Goal: Information Seeking & Learning: Learn about a topic

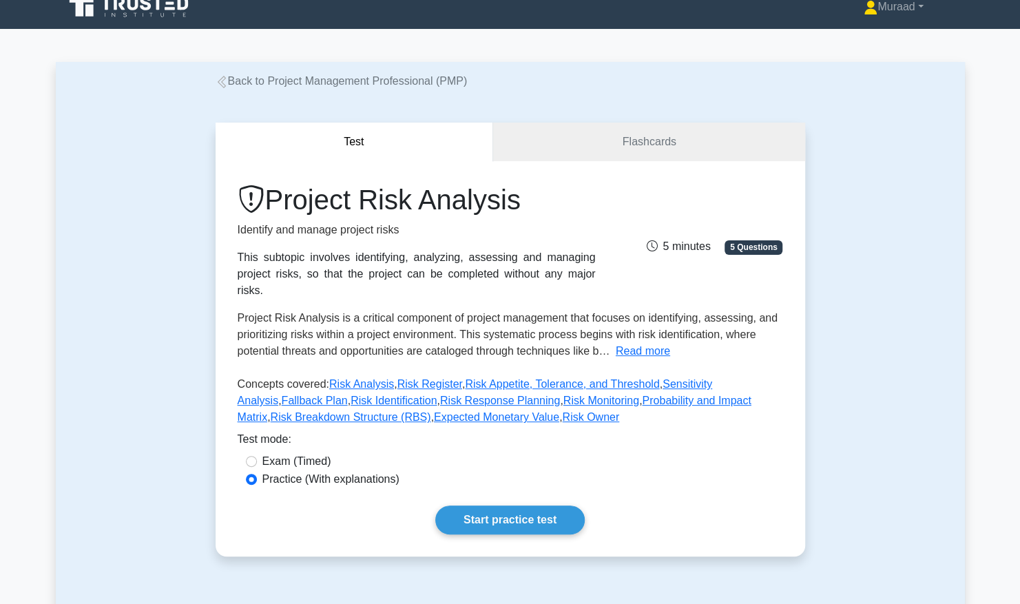
scroll to position [28, 0]
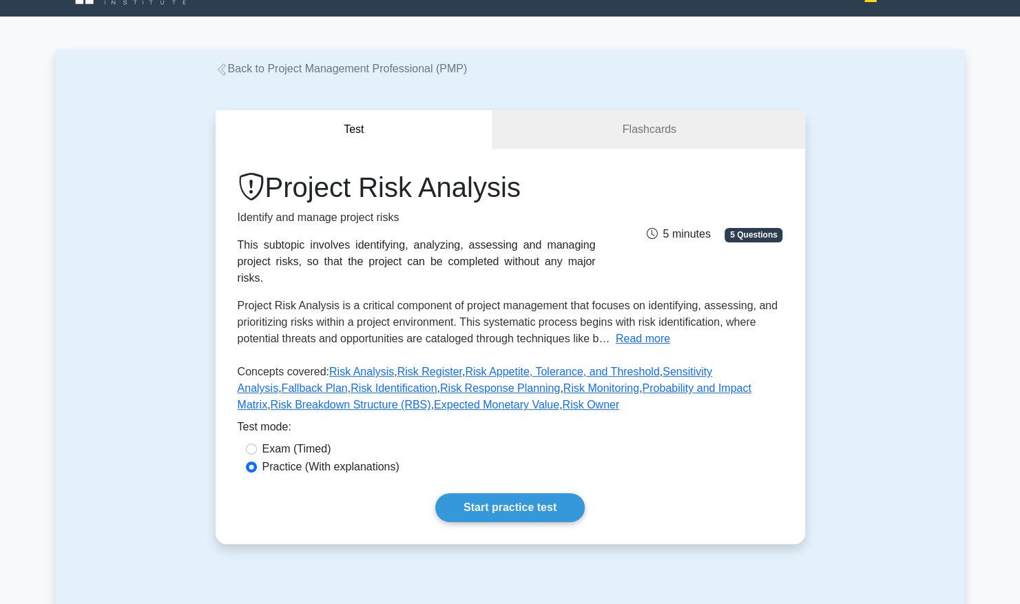
click at [515, 105] on div "Test Flashcards Project Risk Analysis Identify and manage project risks This su…" at bounding box center [510, 327] width 606 height 500
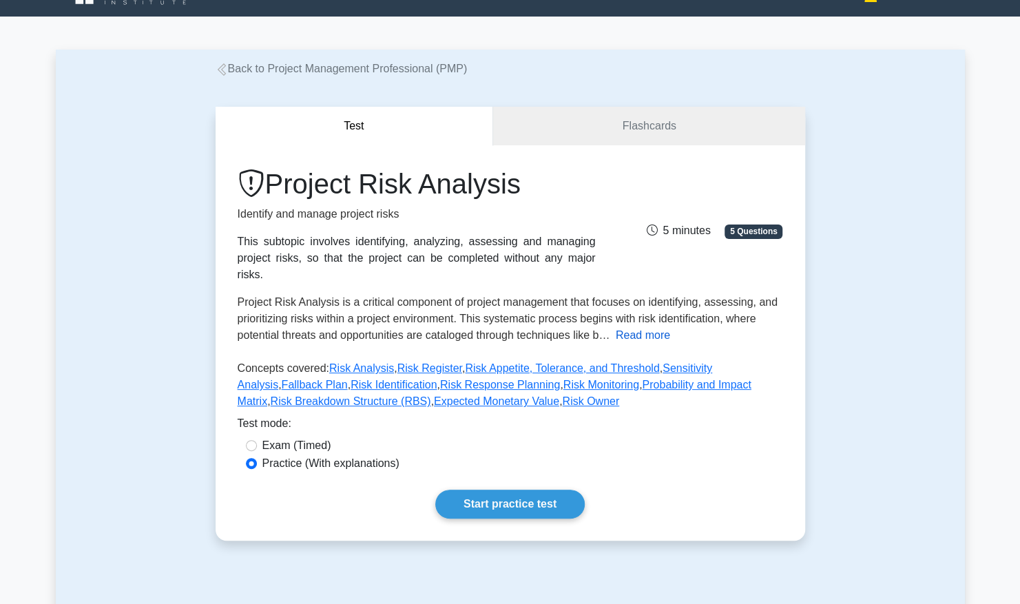
click at [651, 327] on button "Read more" at bounding box center [643, 335] width 54 height 17
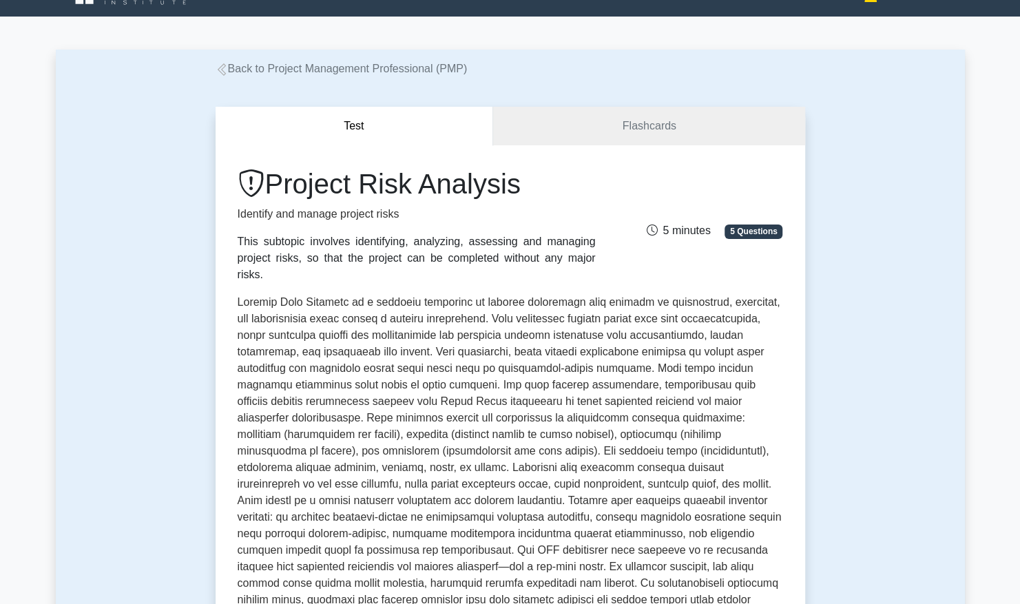
scroll to position [0, 0]
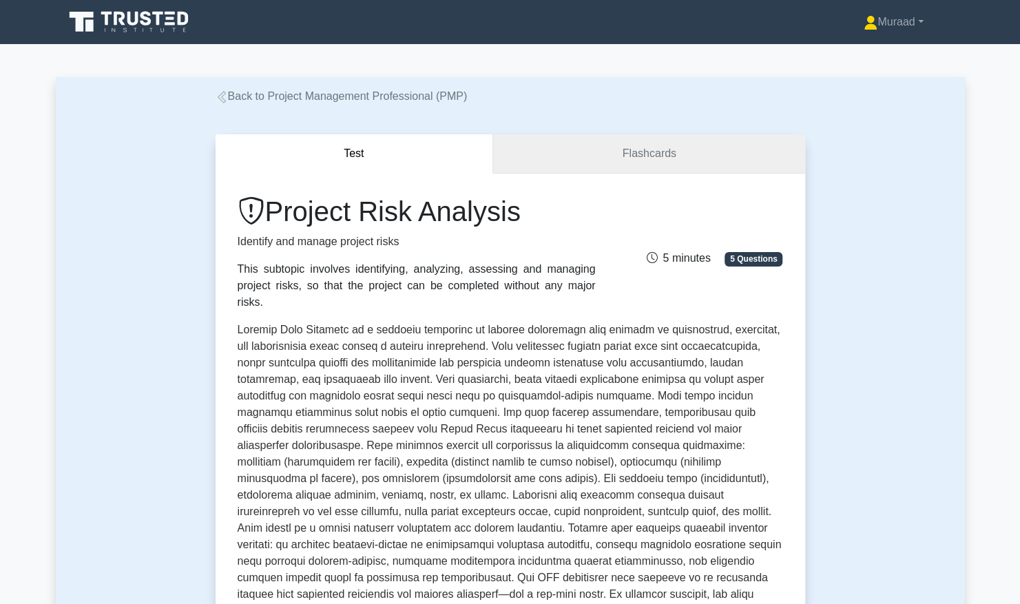
click at [587, 158] on link "Flashcards" at bounding box center [648, 153] width 311 height 39
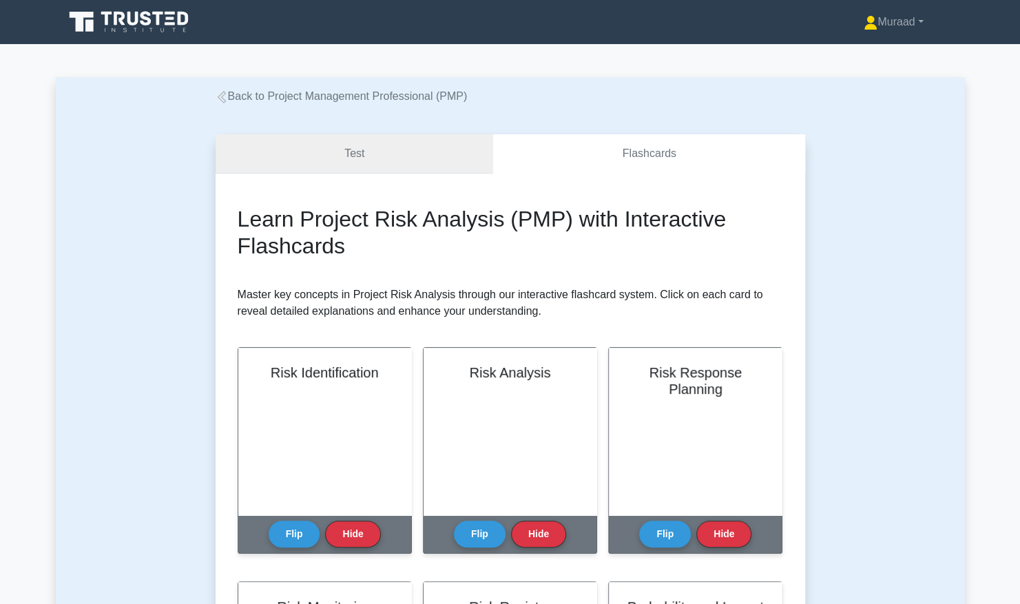
click at [368, 152] on link "Test" at bounding box center [355, 153] width 278 height 39
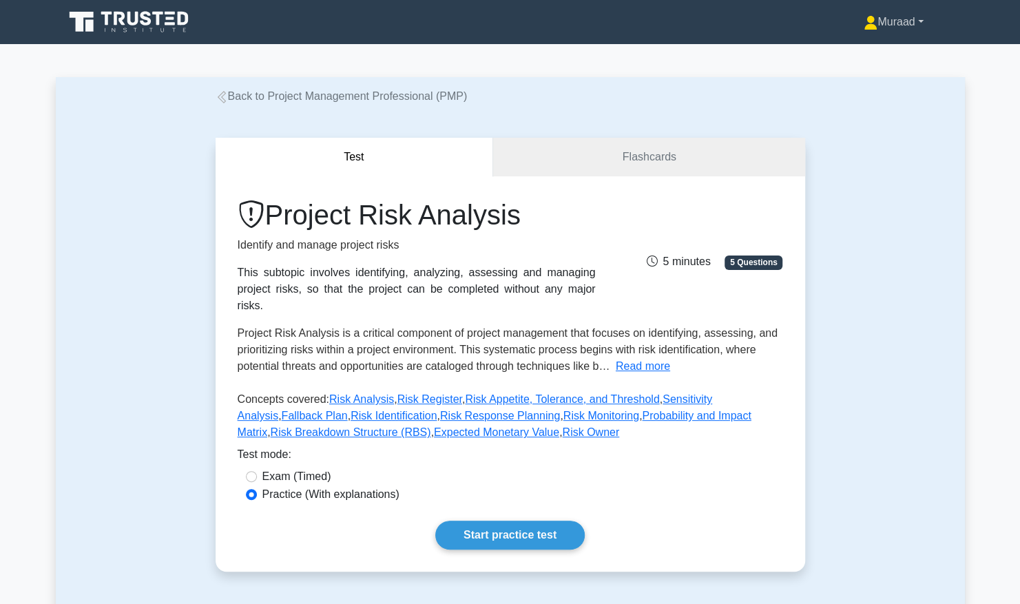
click at [874, 19] on link "Muraad" at bounding box center [893, 22] width 125 height 28
